Goal: Transaction & Acquisition: Purchase product/service

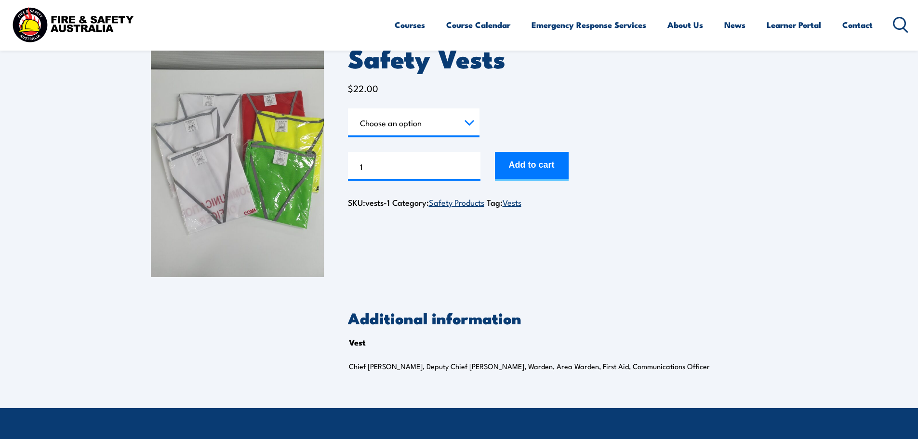
scroll to position [96, 0]
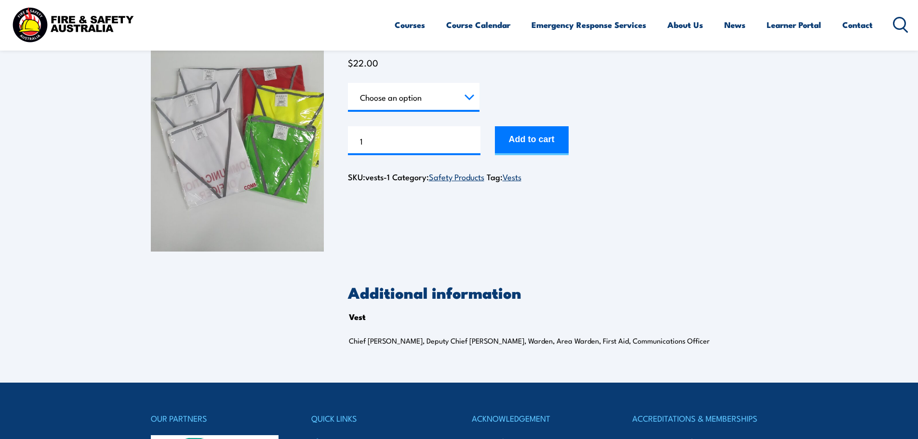
click at [470, 97] on select "Choose an option Chief Warden Deputy Chief Warden Warden Area Warden First Aid …" at bounding box center [414, 97] width 132 height 29
click at [348, 83] on select "Choose an option Chief Warden Deputy Chief Warden Warden Area Warden First Aid …" at bounding box center [414, 97] width 132 height 29
select select "Chief Warden"
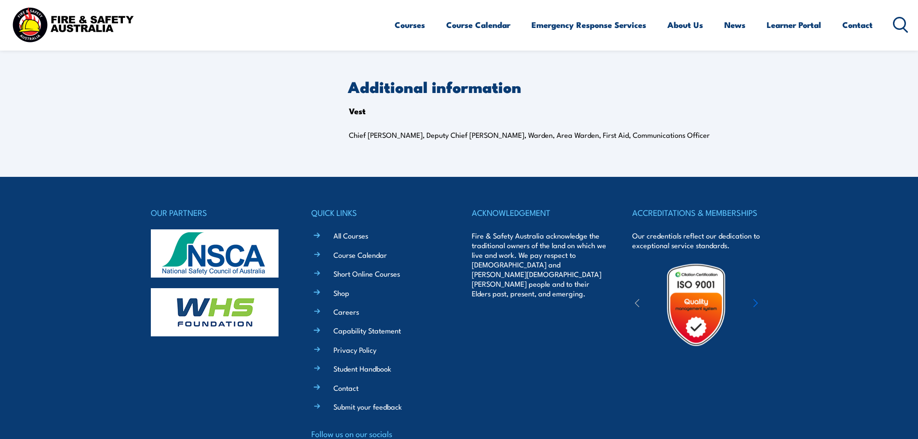
scroll to position [0, 0]
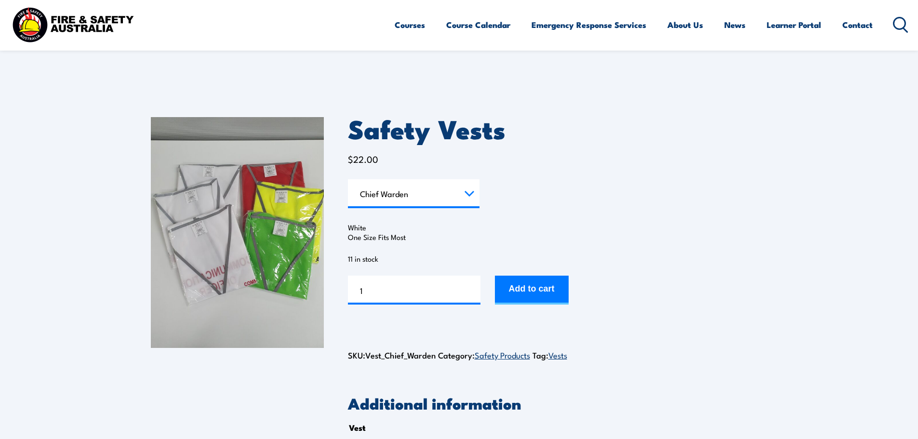
click at [251, 181] on img at bounding box center [237, 232] width 173 height 231
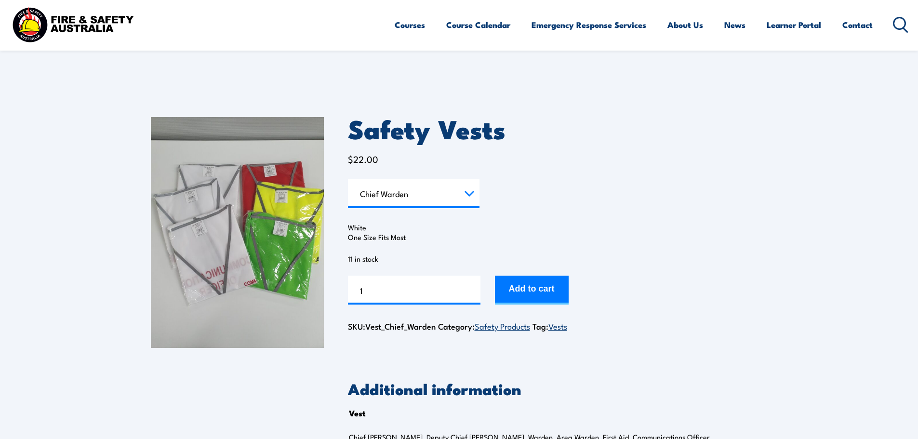
select select "Chief Warden"
